Goal: Find specific page/section: Locate a particular part of the current website

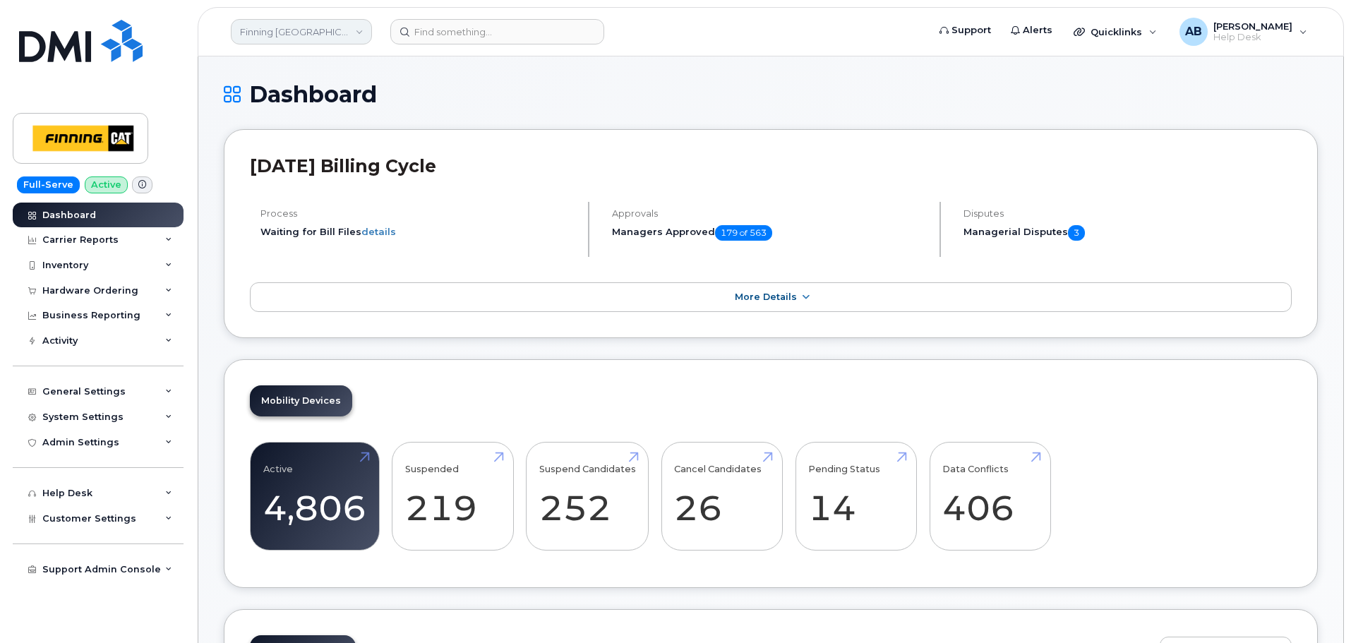
click at [332, 31] on link "Finning [GEOGRAPHIC_DATA]" at bounding box center [301, 31] width 141 height 25
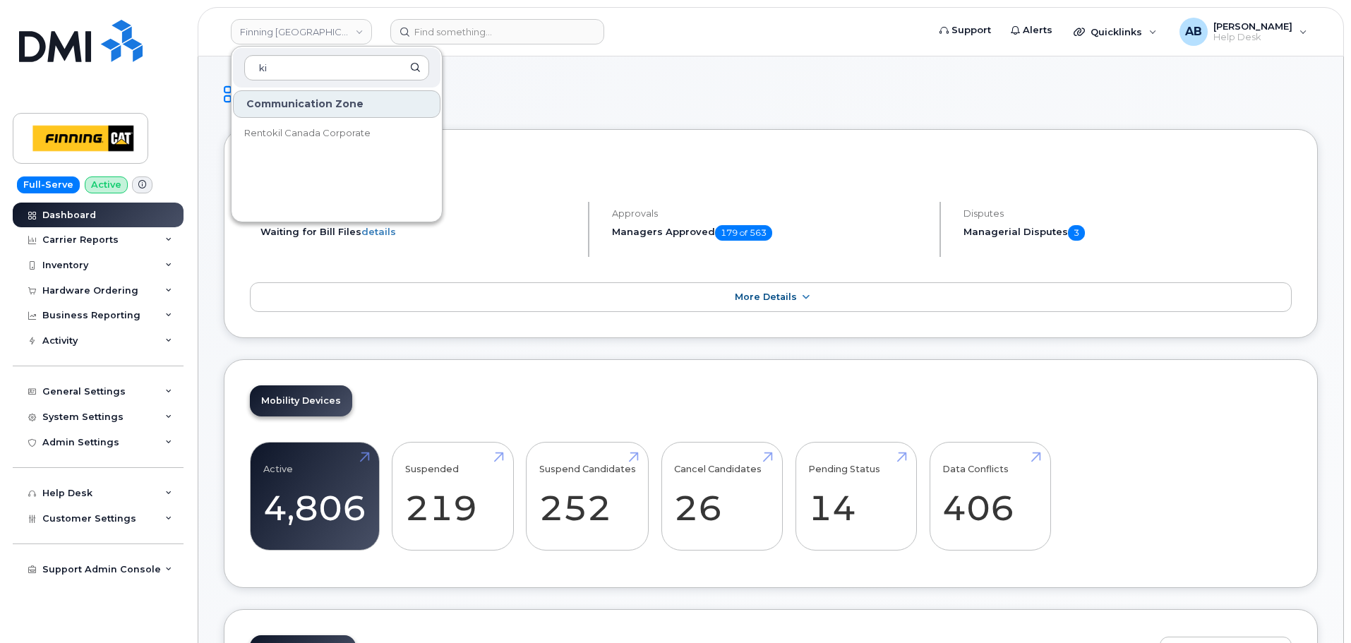
type input "k"
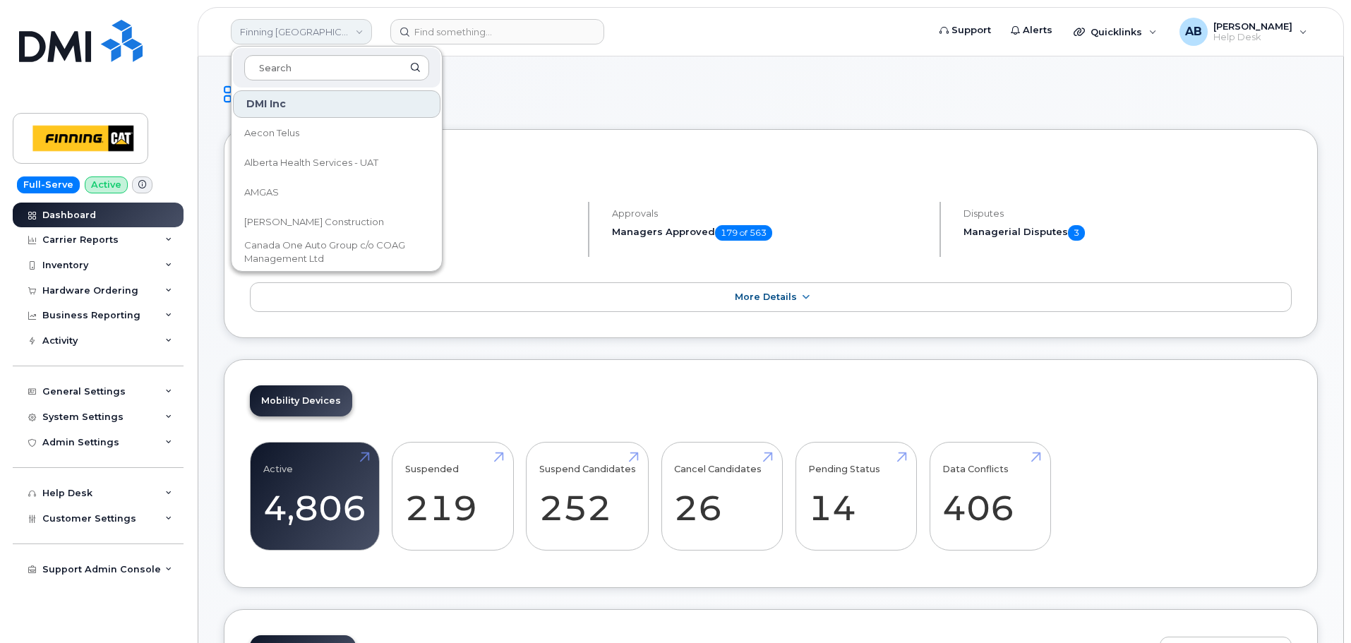
drag, startPoint x: 329, startPoint y: 30, endPoint x: 326, endPoint y: 23, distance: 7.6
click at [329, 30] on link "Finning [GEOGRAPHIC_DATA]" at bounding box center [301, 31] width 141 height 25
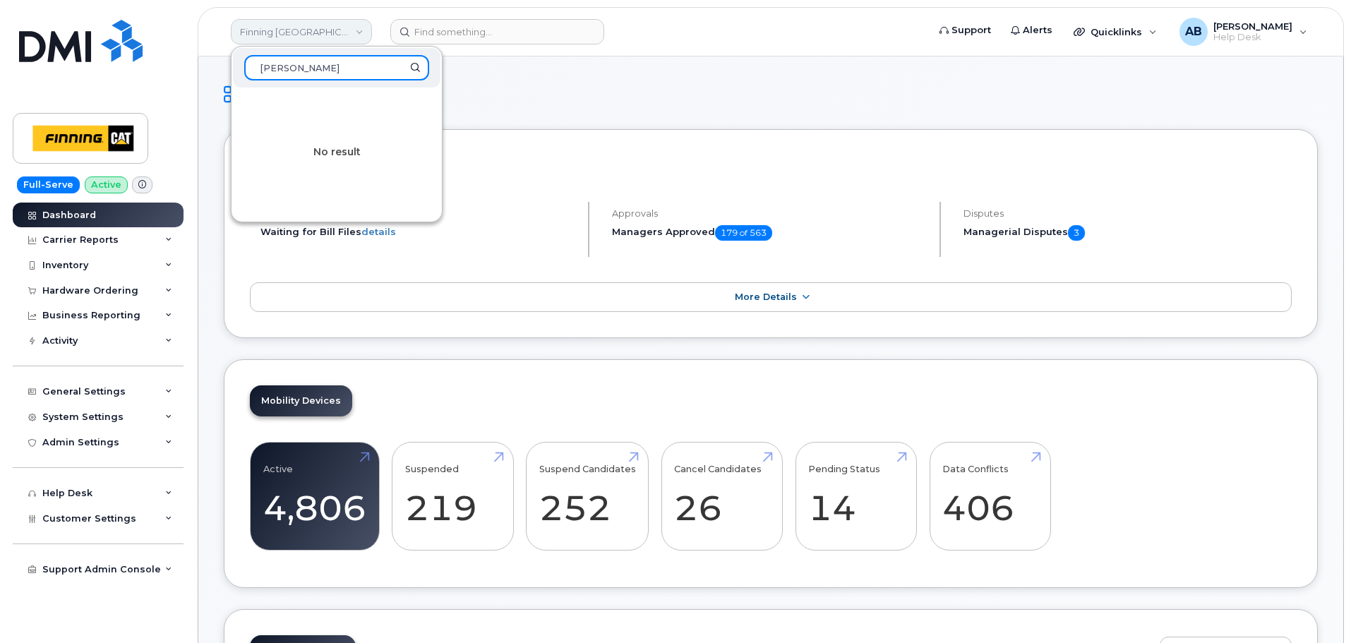
type input "kiewit"
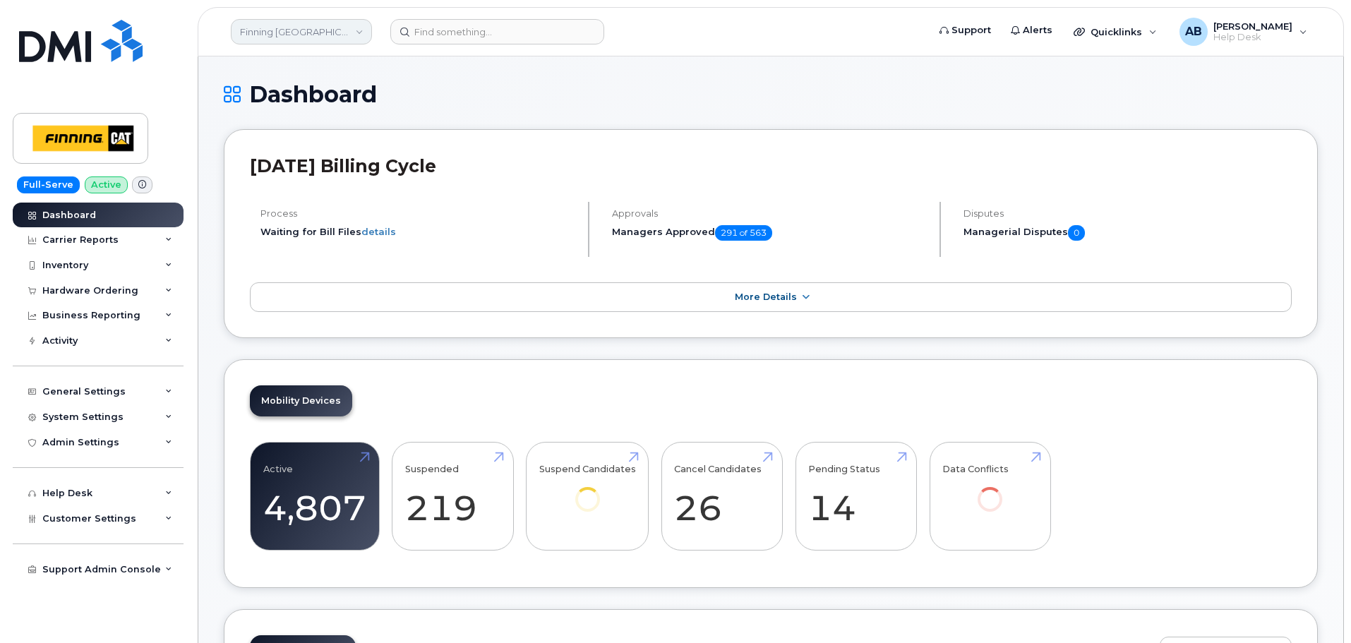
click at [335, 29] on link "Finning [GEOGRAPHIC_DATA]" at bounding box center [301, 31] width 141 height 25
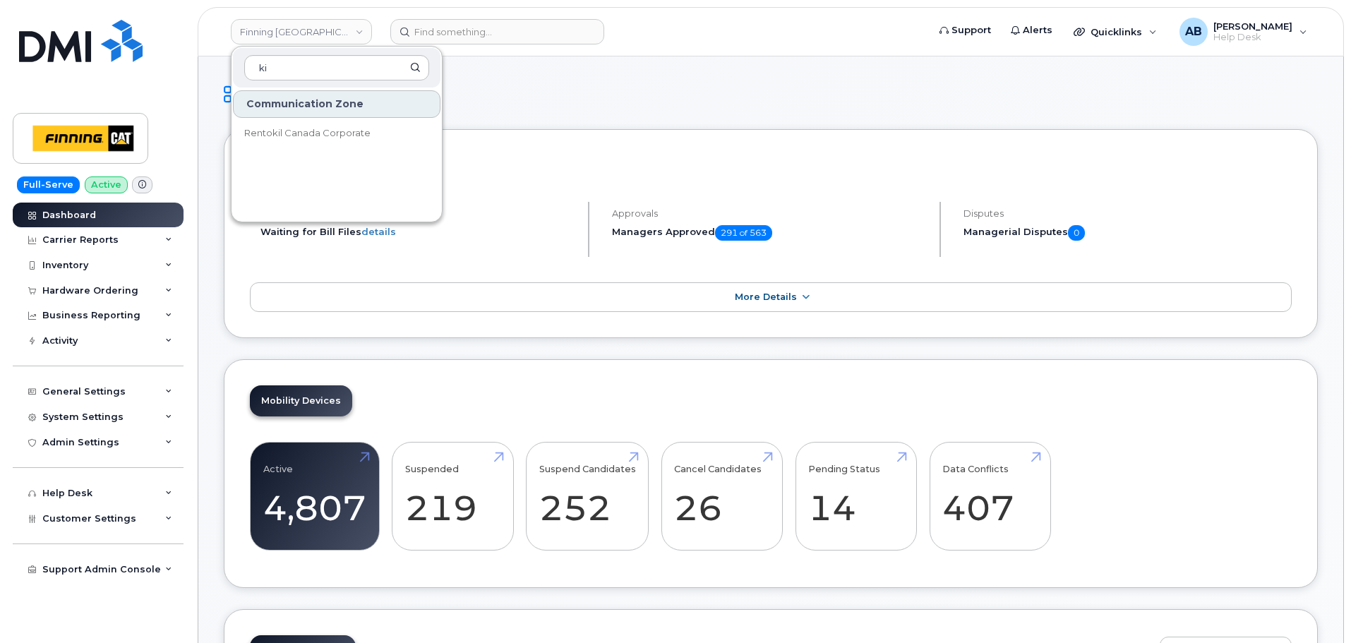
type input "ki"
click at [104, 57] on img at bounding box center [80, 41] width 123 height 42
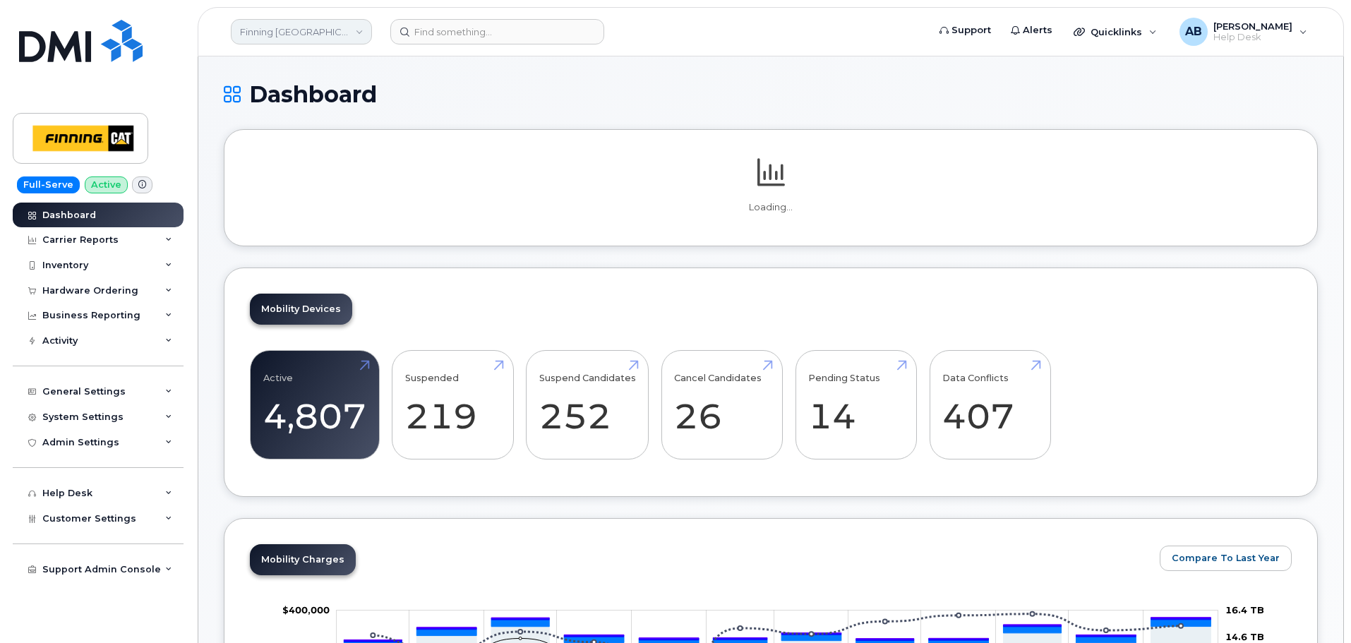
click at [324, 34] on link "Finning [GEOGRAPHIC_DATA]" at bounding box center [301, 31] width 141 height 25
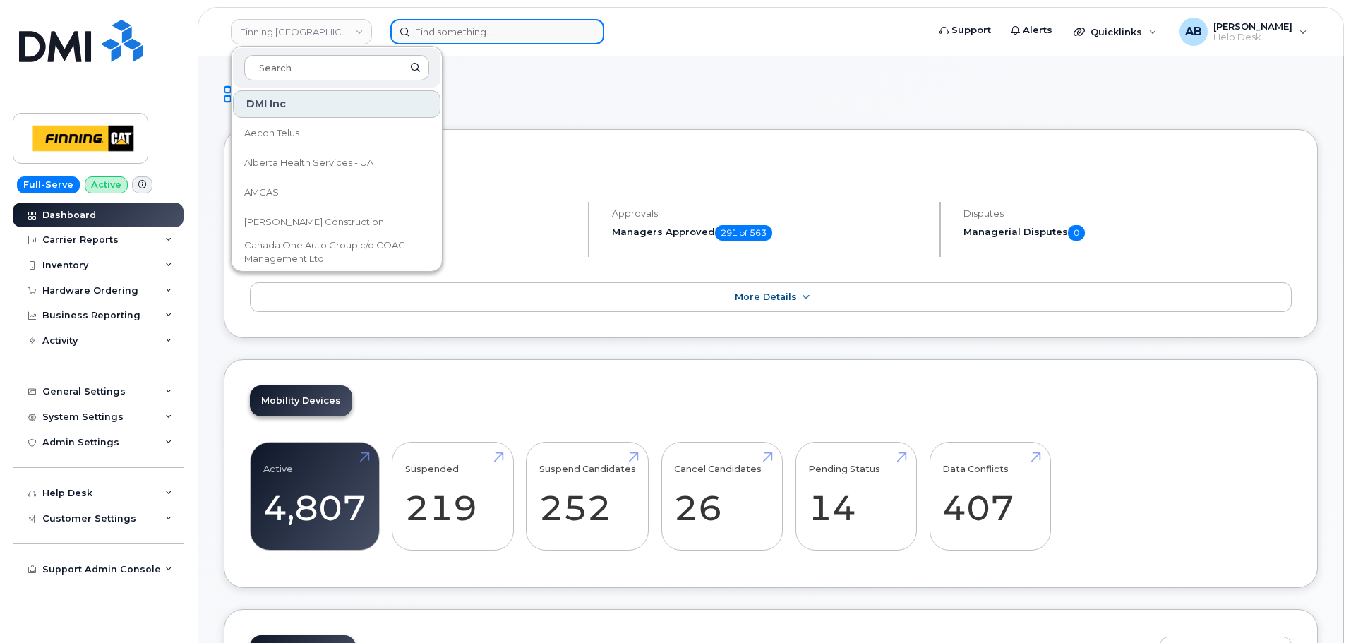
click at [450, 28] on input at bounding box center [497, 31] width 214 height 25
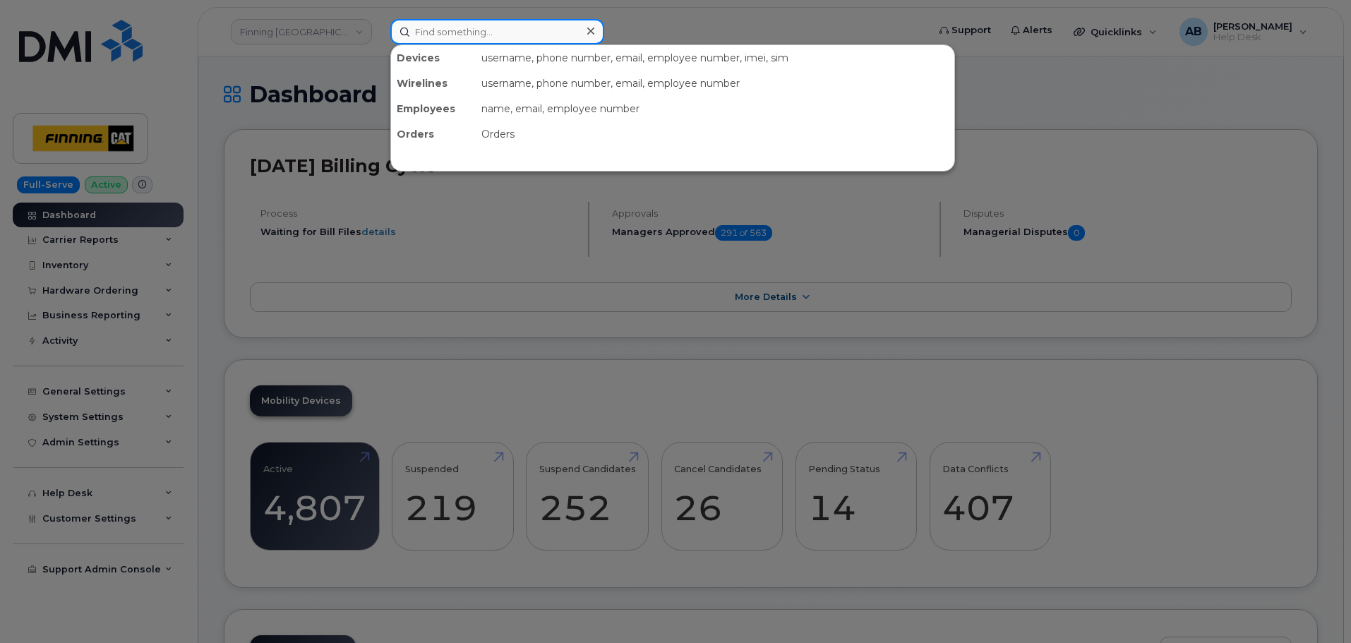
paste input "298779"
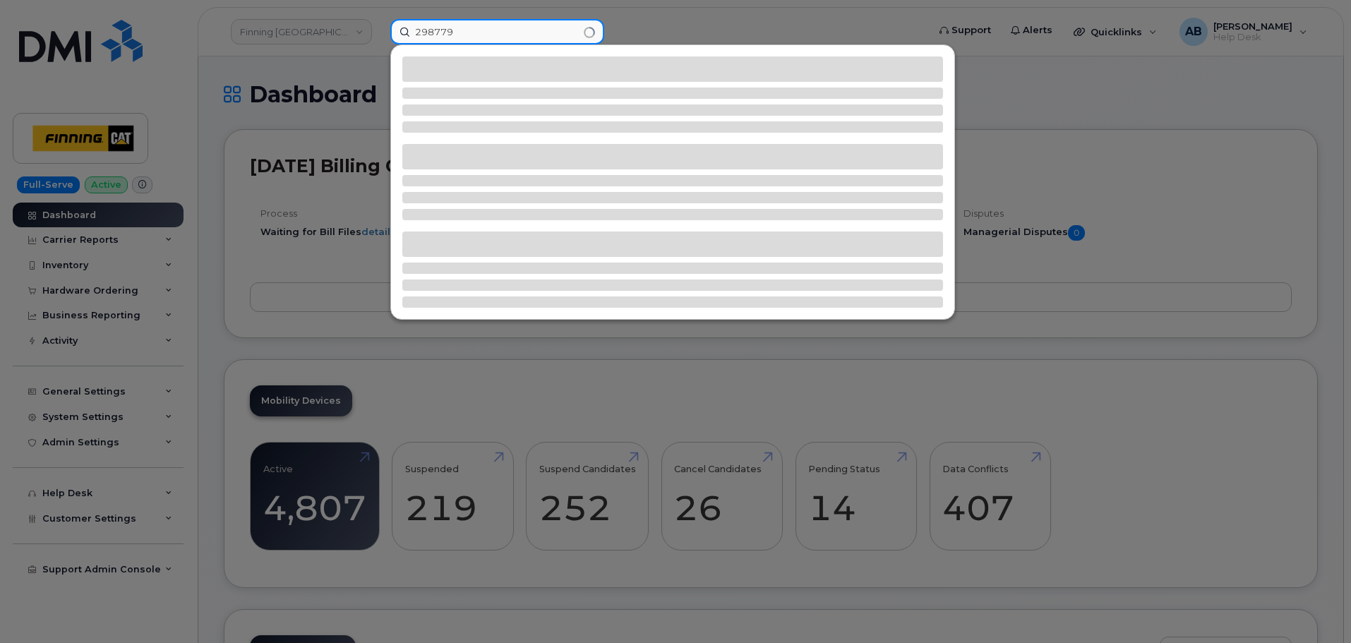
type input "298779"
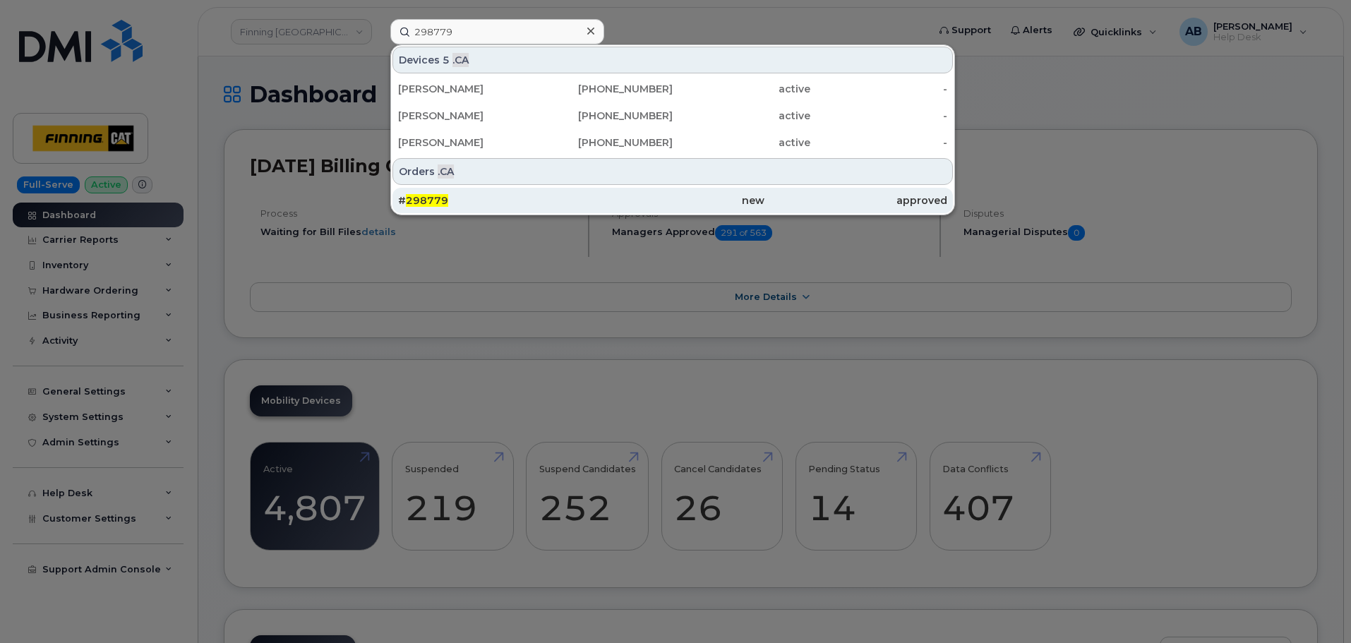
click at [509, 206] on div "# 298779" at bounding box center [489, 200] width 183 height 14
